Goal: Task Accomplishment & Management: Manage account settings

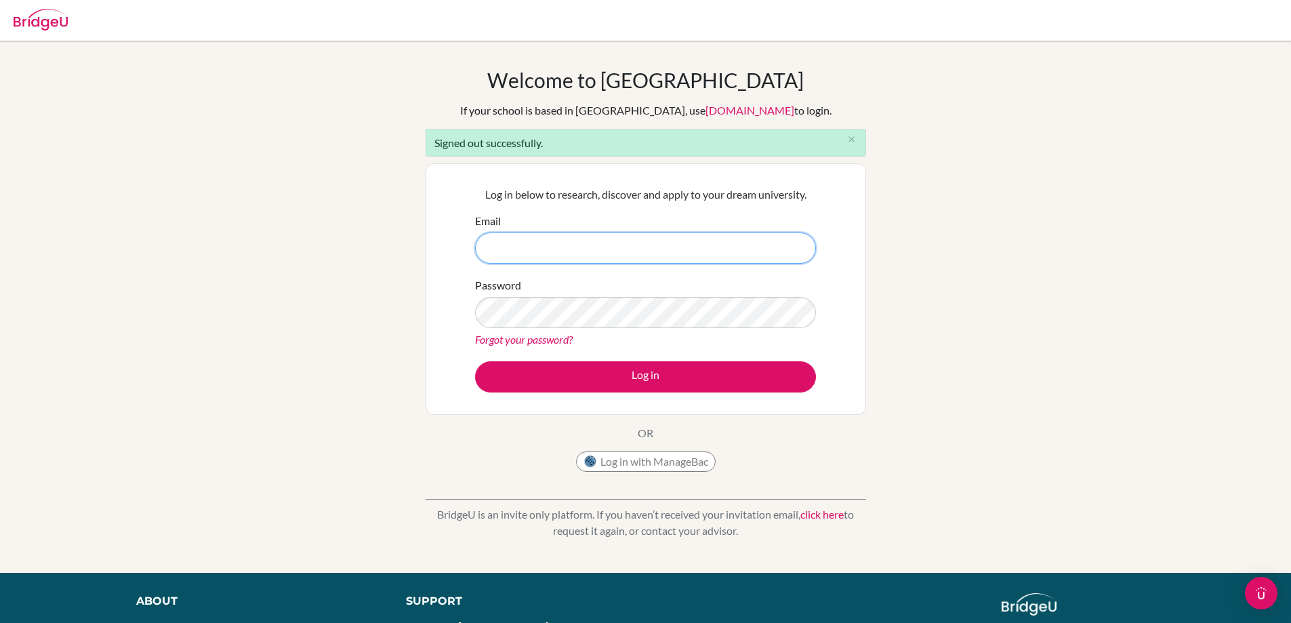
type input "[PERSON_NAME][EMAIL_ADDRESS][PERSON_NAME][DOMAIN_NAME]"
click at [242, 398] on div "Welcome to [GEOGRAPHIC_DATA] If your school is based in [GEOGRAPHIC_DATA], use …" at bounding box center [645, 307] width 1291 height 478
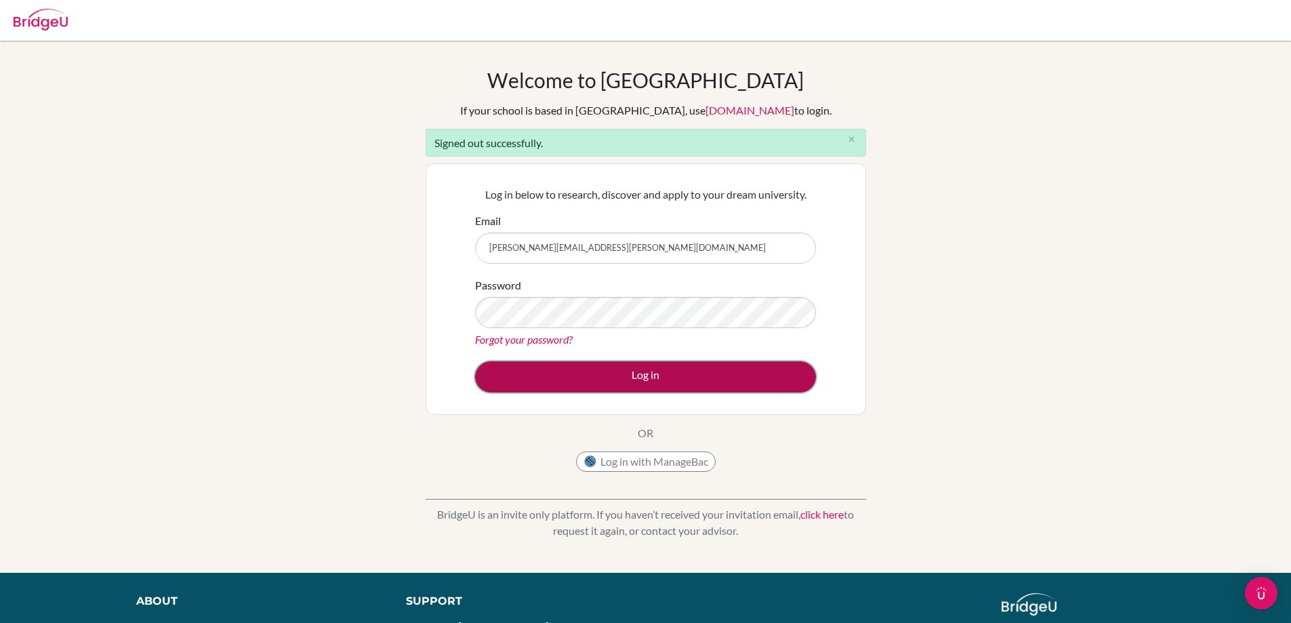
click at [681, 375] on button "Log in" at bounding box center [645, 376] width 341 height 31
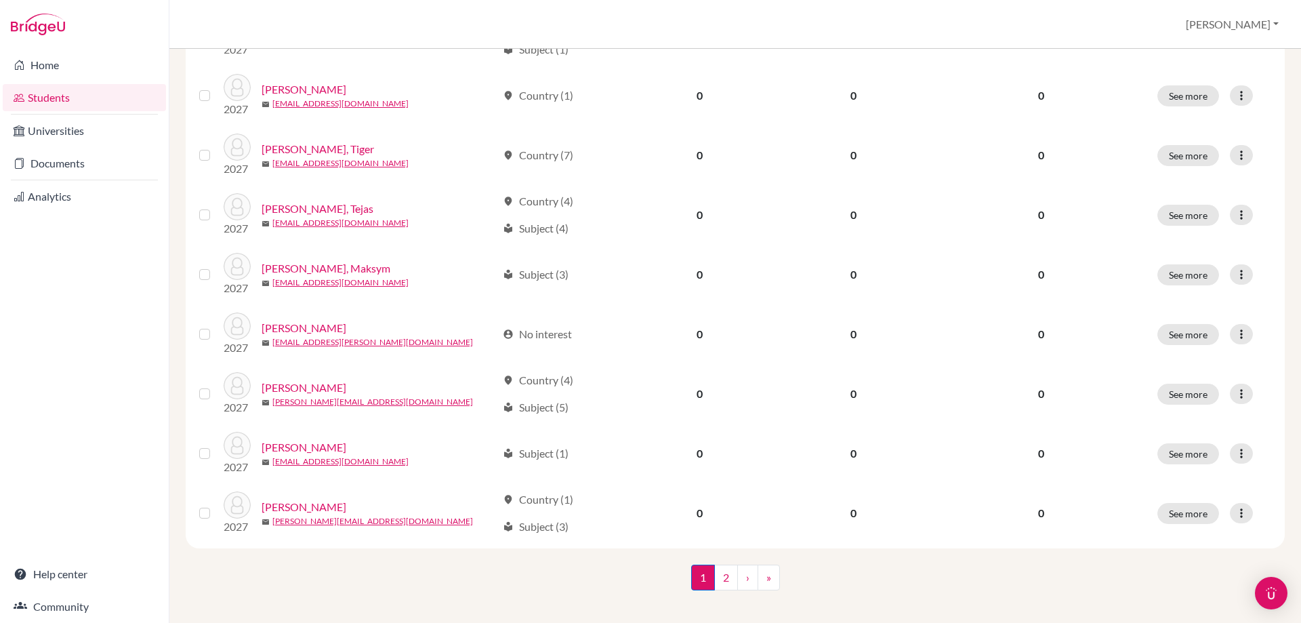
scroll to position [928, 0]
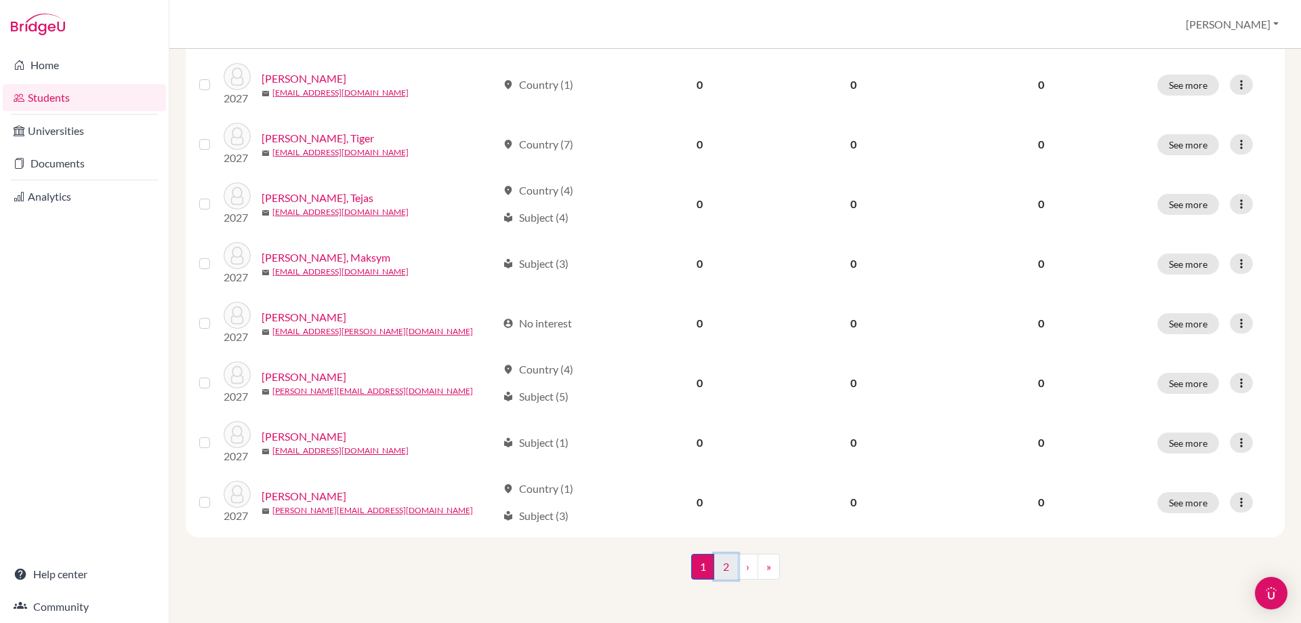
click at [718, 564] on link "2" at bounding box center [726, 567] width 24 height 26
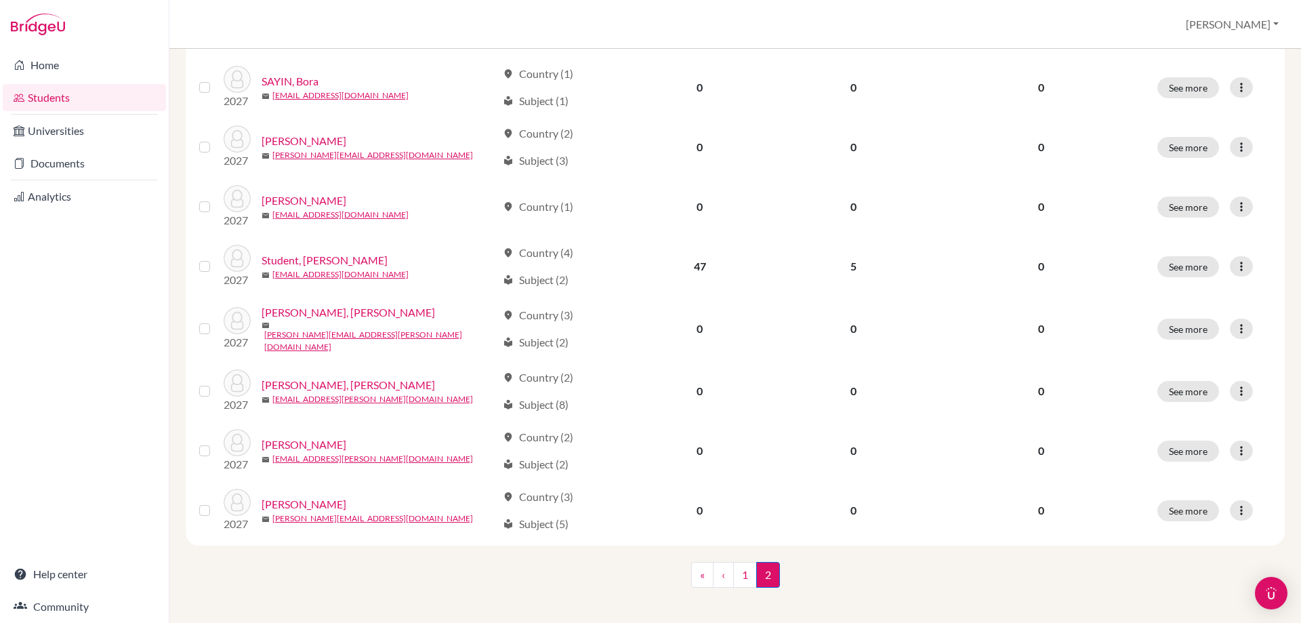
scroll to position [570, 0]
click at [737, 566] on link "1" at bounding box center [745, 572] width 24 height 26
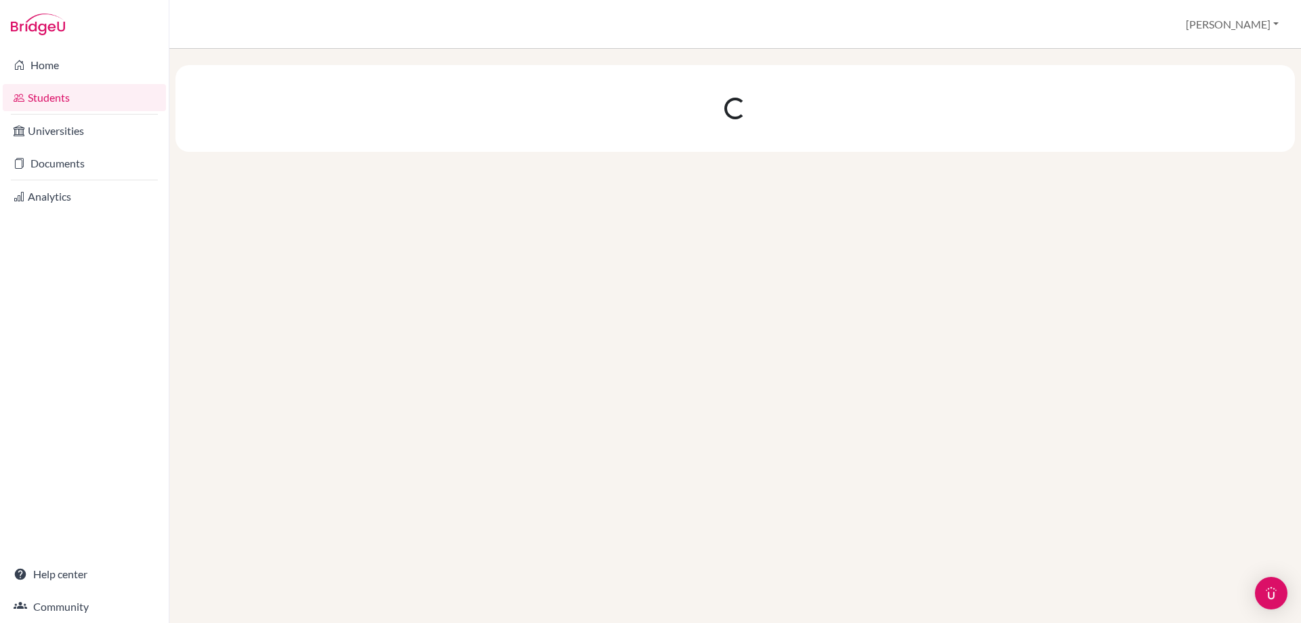
scroll to position [0, 0]
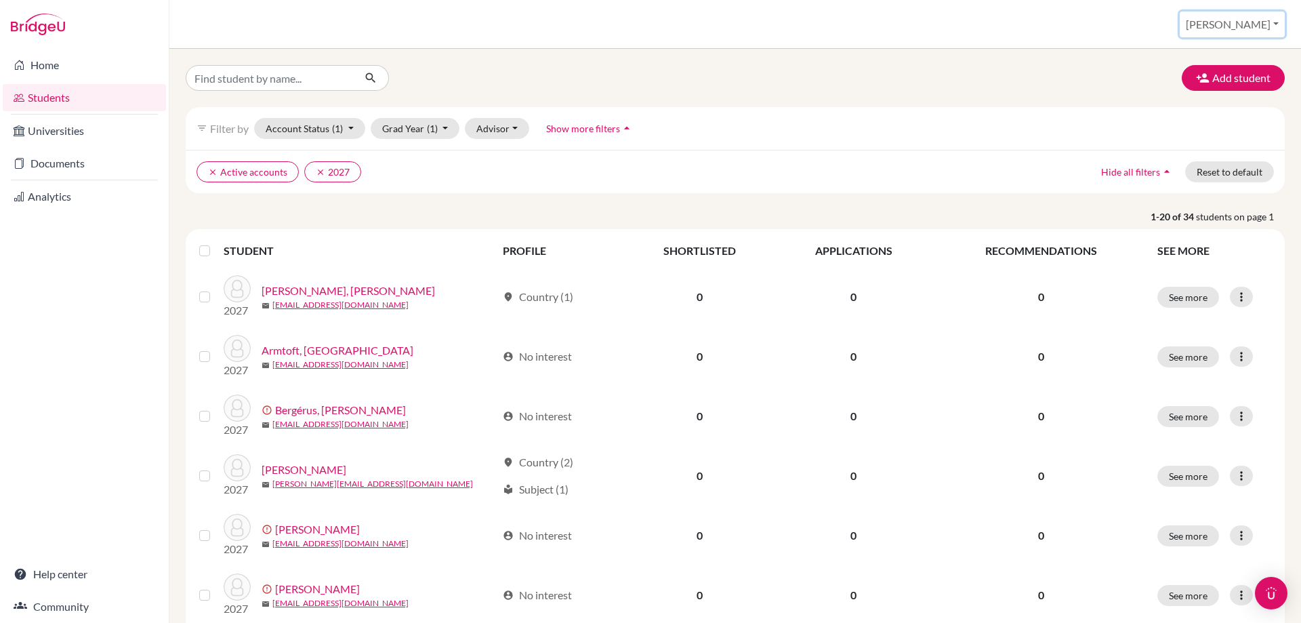
click at [1263, 26] on button "Nina" at bounding box center [1232, 25] width 105 height 26
click at [1210, 117] on button "Log out" at bounding box center [1170, 111] width 107 height 22
